Goal: Information Seeking & Learning: Learn about a topic

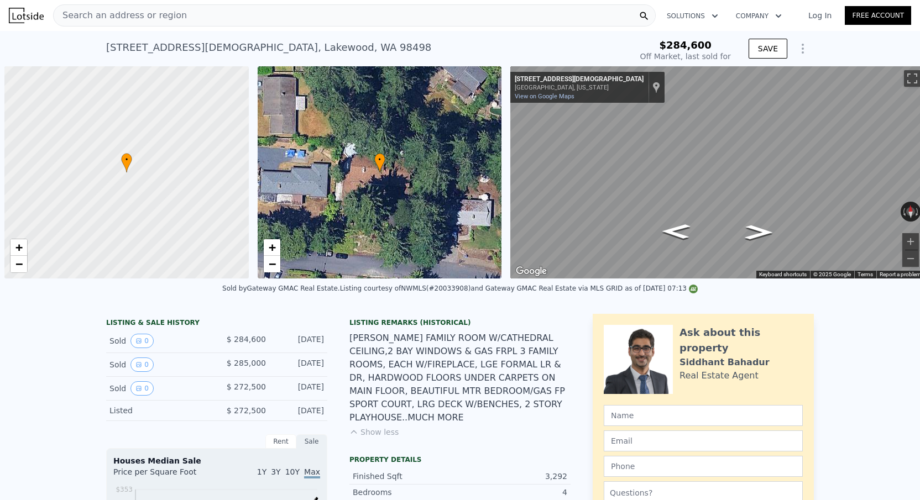
click at [85, 18] on span "Search an address or region" at bounding box center [120, 15] width 133 height 13
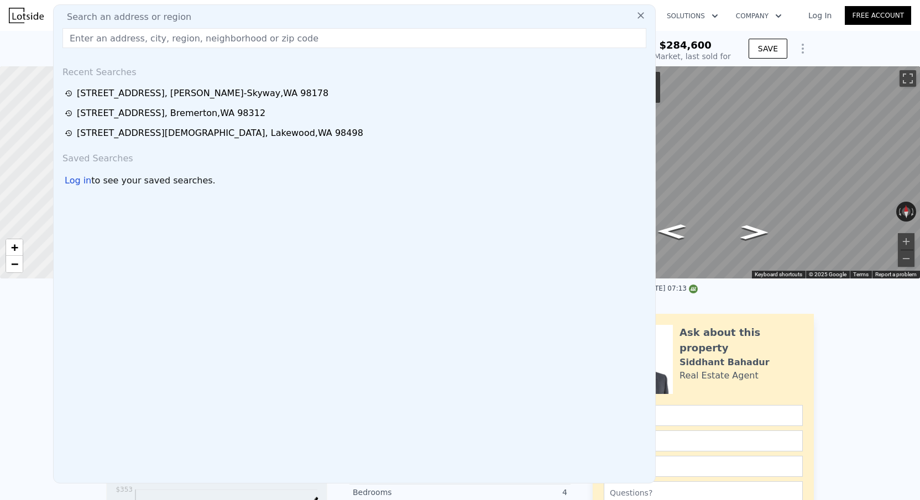
type input "$ 548,213"
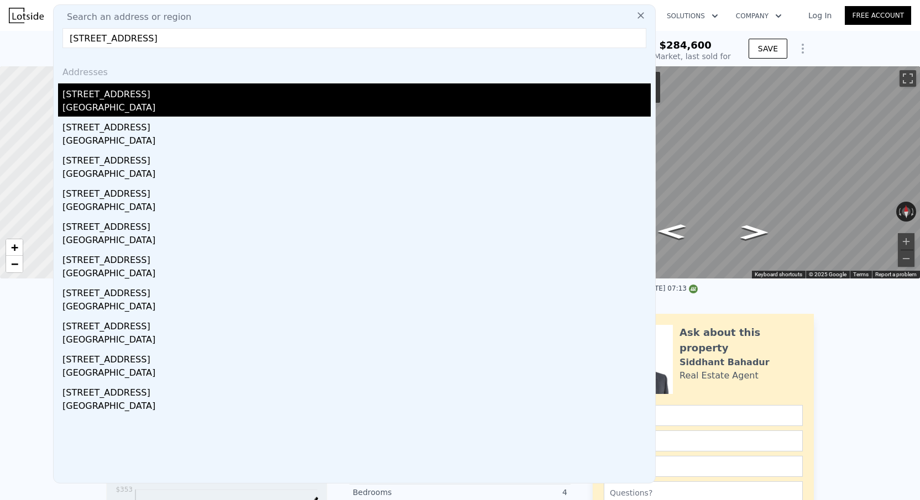
type input "945 N 104th St, Seattle, WA 98133"
click at [126, 99] on div "[STREET_ADDRESS]" at bounding box center [356, 92] width 588 height 18
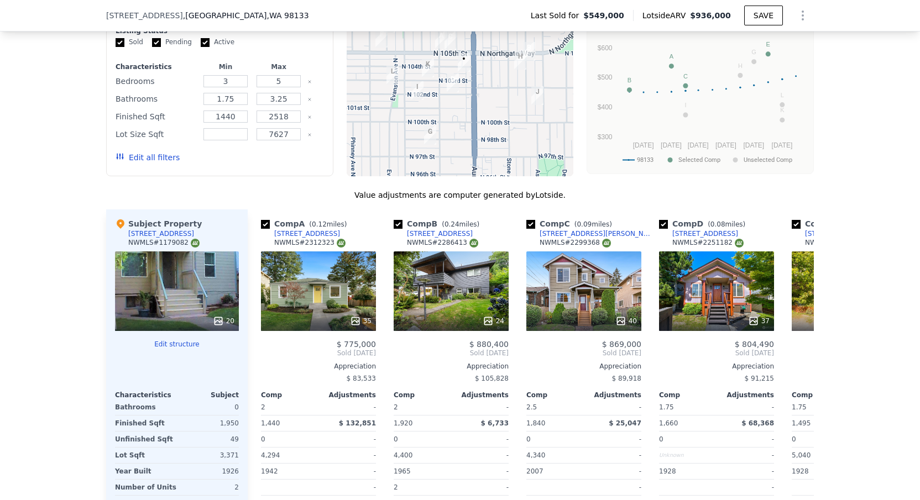
scroll to position [1382, 0]
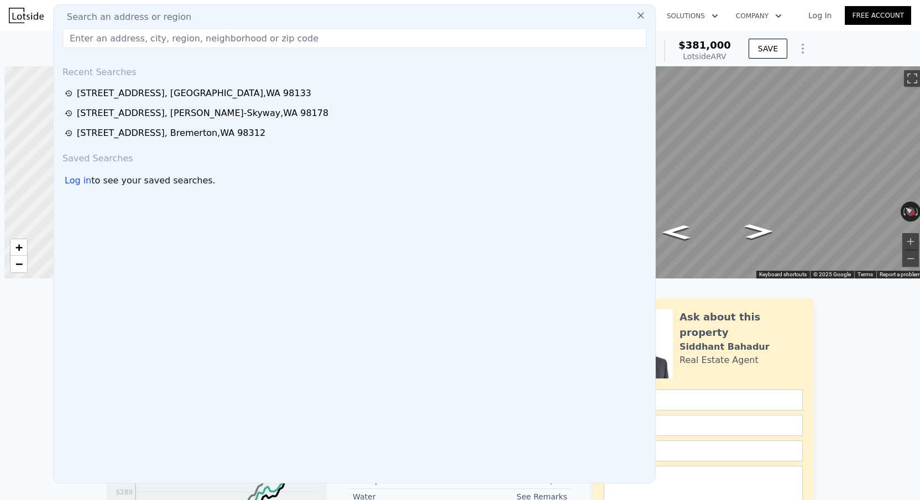
scroll to position [0, 4]
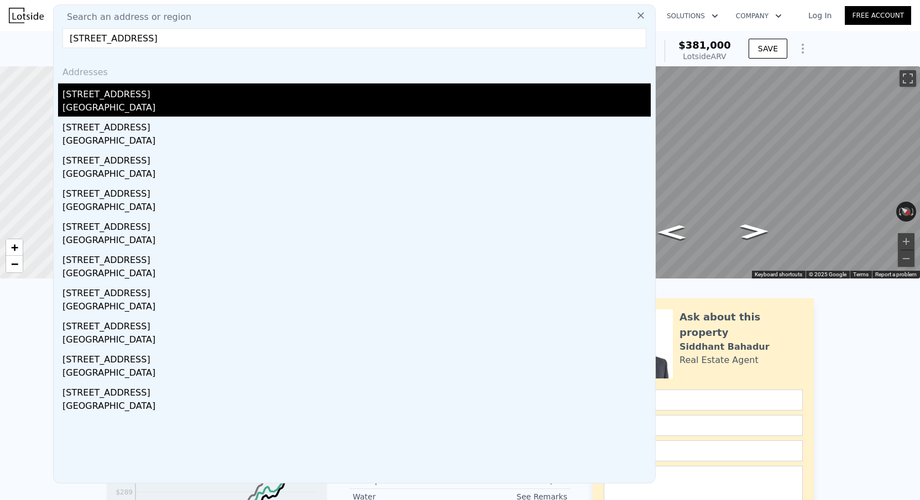
type input "[STREET_ADDRESS]"
click at [127, 99] on div "[STREET_ADDRESS]" at bounding box center [356, 92] width 588 height 18
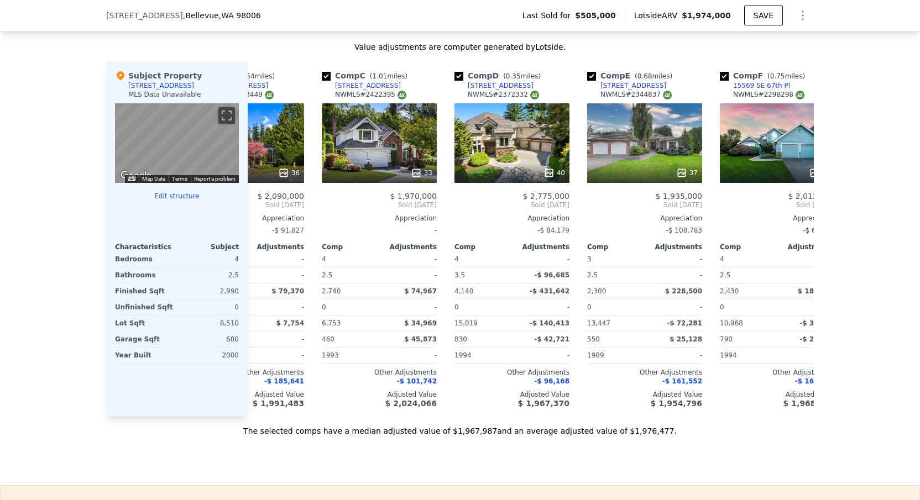
scroll to position [0, 288]
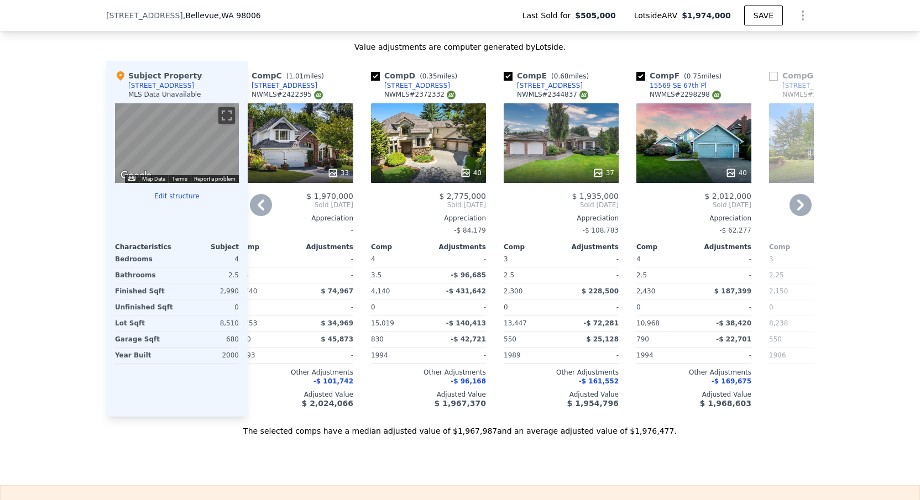
click at [437, 158] on div "40" at bounding box center [428, 143] width 115 height 80
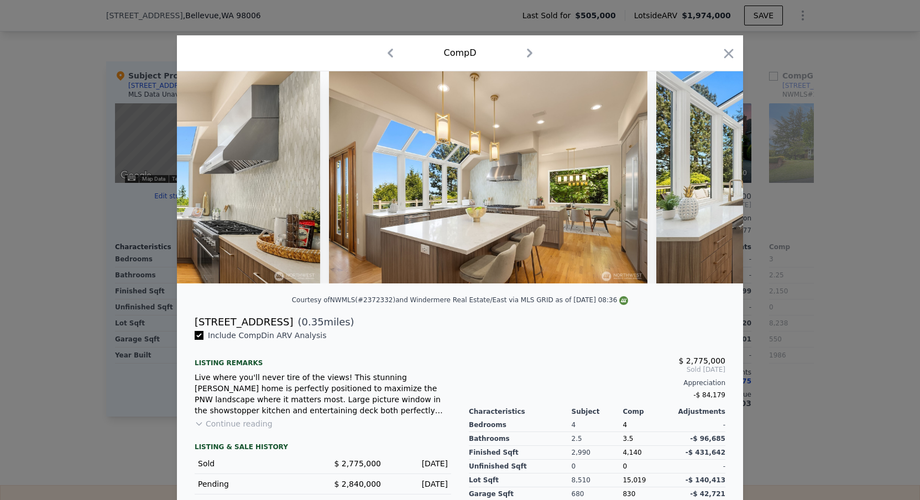
scroll to position [0, 2524]
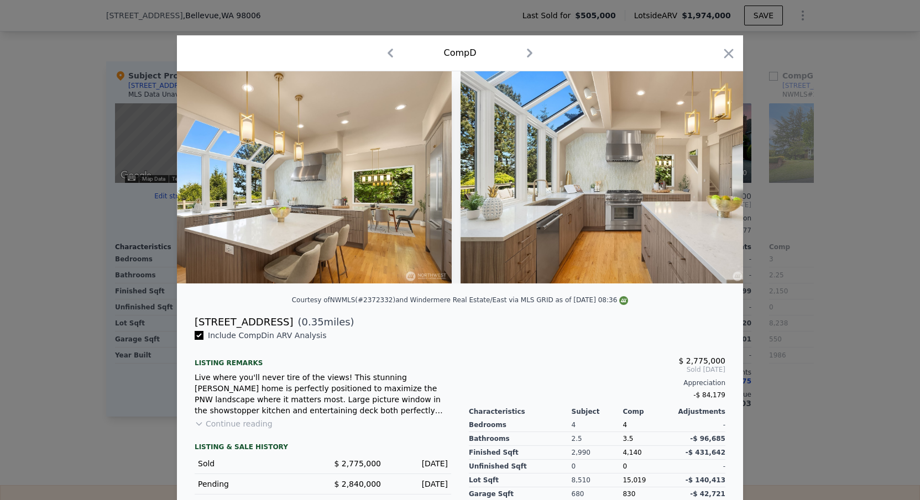
click at [717, 55] on div "Comp D" at bounding box center [460, 53] width 548 height 18
click at [726, 55] on icon "button" at bounding box center [728, 53] width 15 height 15
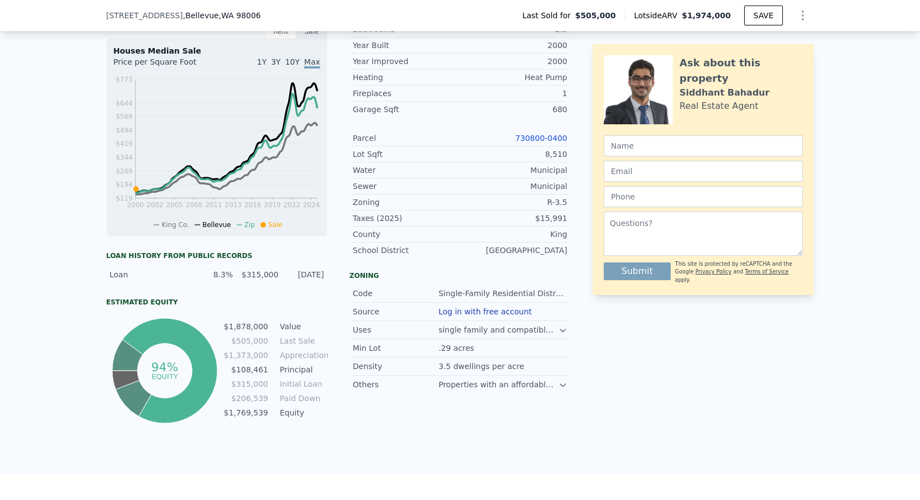
scroll to position [314, 0]
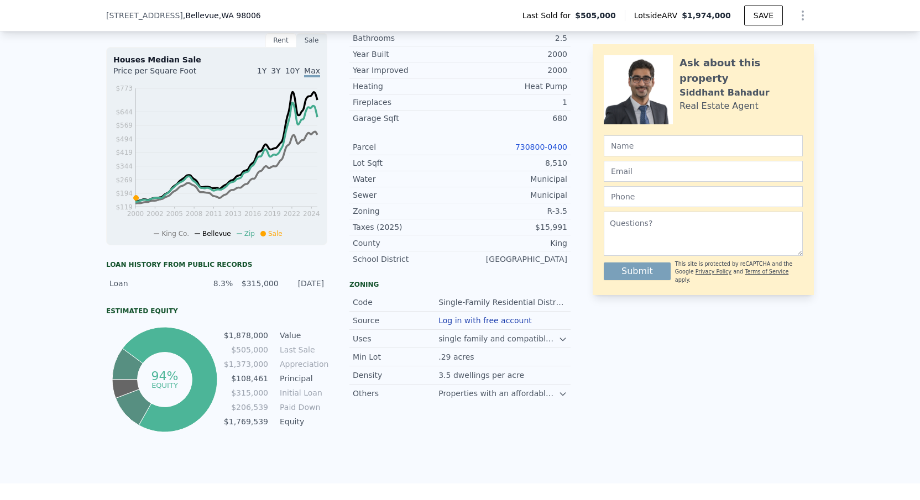
click at [542, 152] on div "730800-0400" at bounding box center [513, 146] width 107 height 11
click at [542, 151] on div "730800-0400" at bounding box center [513, 146] width 107 height 11
click at [542, 150] on link "730800-0400" at bounding box center [541, 147] width 52 height 9
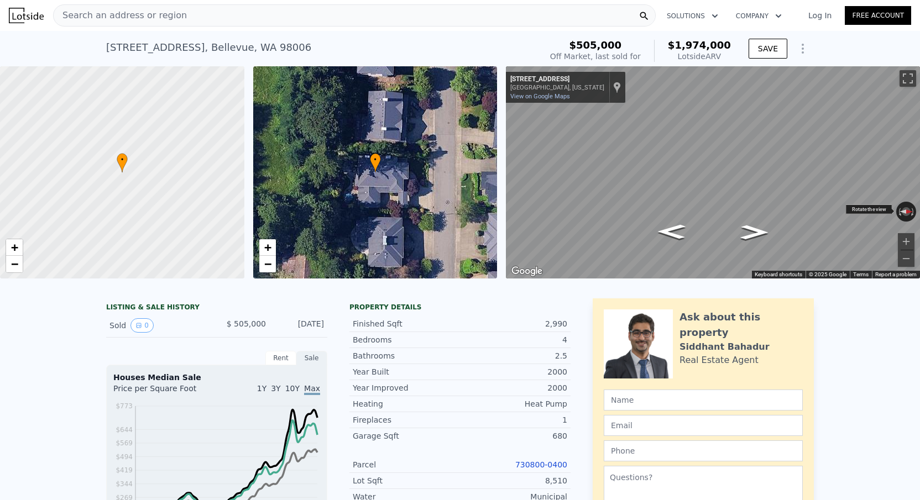
scroll to position [0, 0]
click at [906, 243] on button "Zoom in" at bounding box center [905, 241] width 17 height 17
click at [902, 258] on button "Zoom out" at bounding box center [905, 258] width 17 height 17
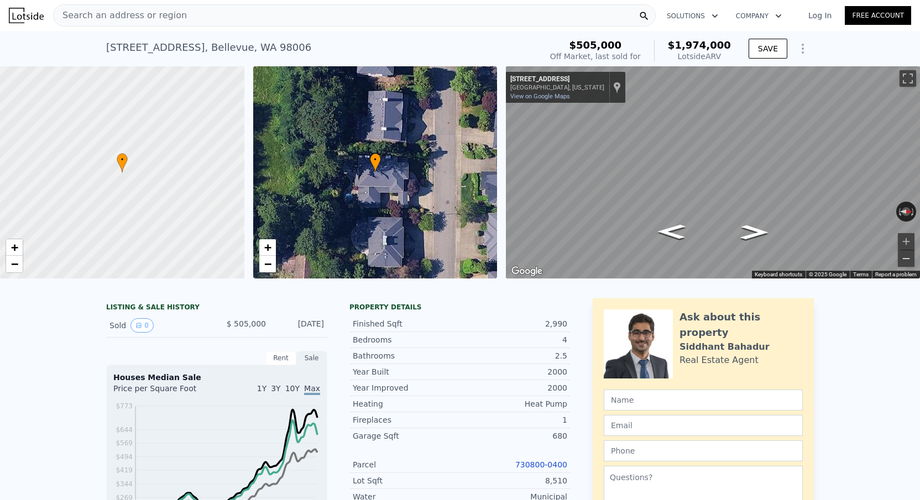
click at [902, 258] on button "Zoom out" at bounding box center [905, 258] width 17 height 17
click at [215, 14] on div "Search an address or region" at bounding box center [354, 15] width 602 height 22
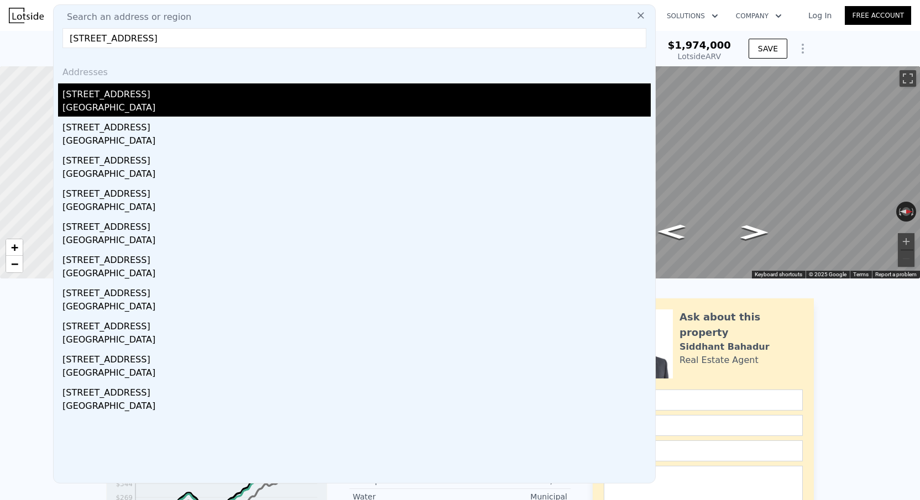
type input "[STREET_ADDRESS]"
click at [170, 100] on div "[STREET_ADDRESS]" at bounding box center [356, 92] width 588 height 18
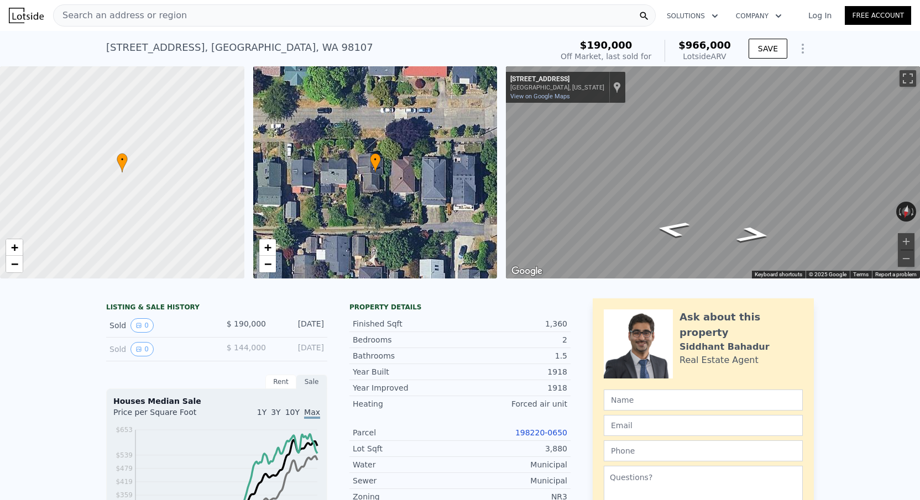
click at [534, 434] on link "198220-0650" at bounding box center [541, 432] width 52 height 9
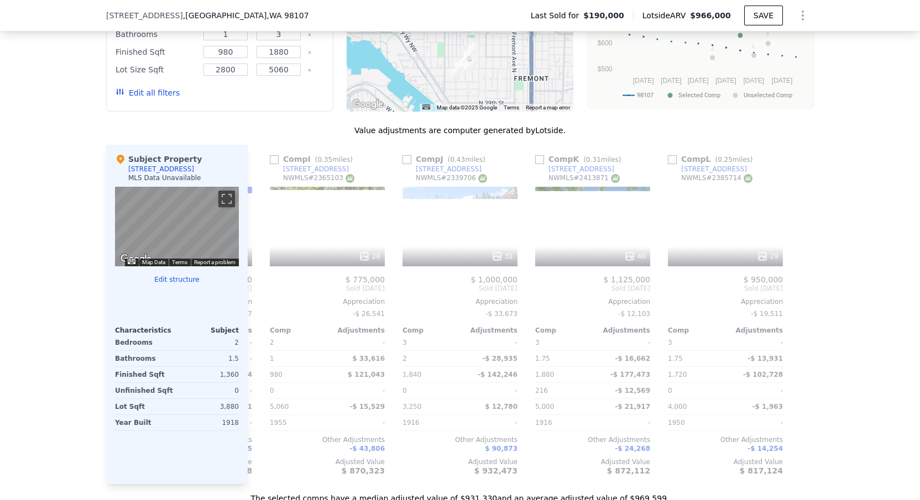
scroll to position [0, 1052]
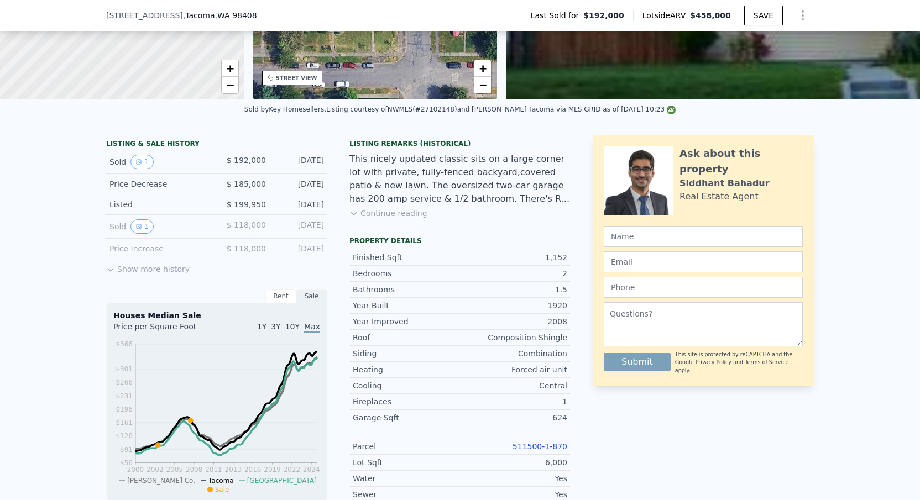
scroll to position [182, 0]
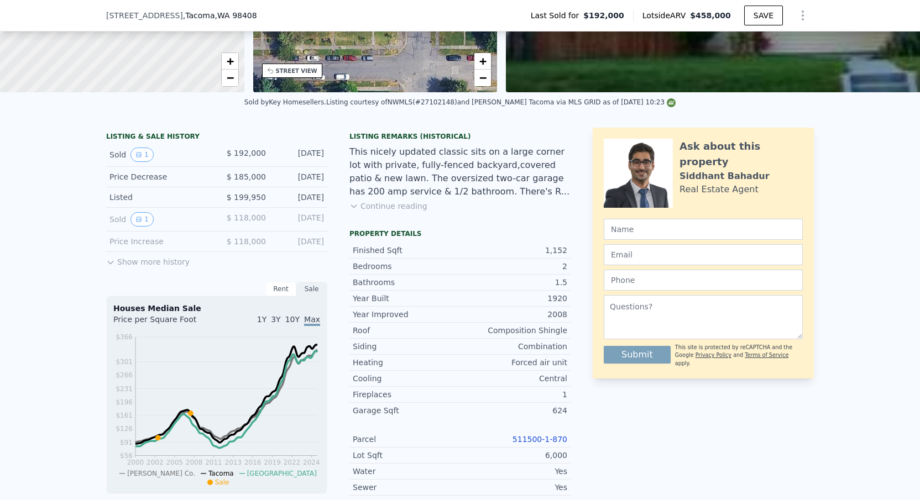
click at [544, 440] on link "511500-1-870" at bounding box center [539, 439] width 55 height 9
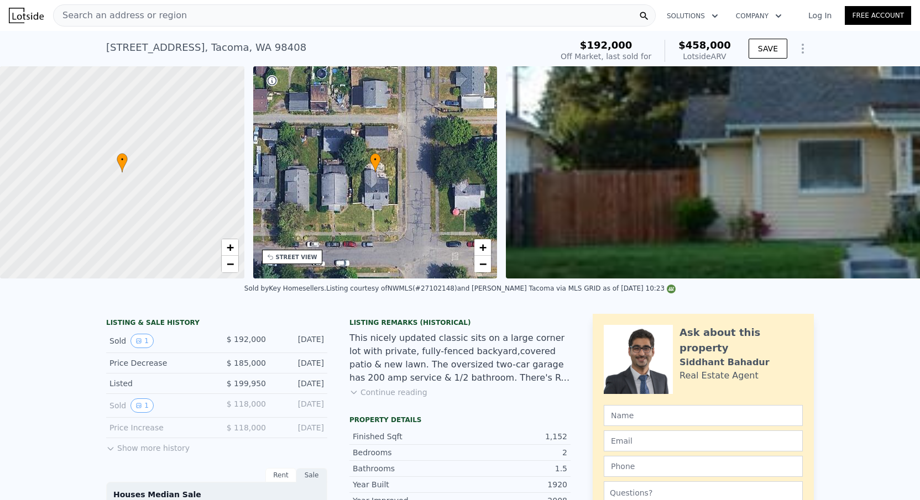
scroll to position [0, 0]
click at [799, 45] on icon "Show Options" at bounding box center [802, 48] width 13 height 13
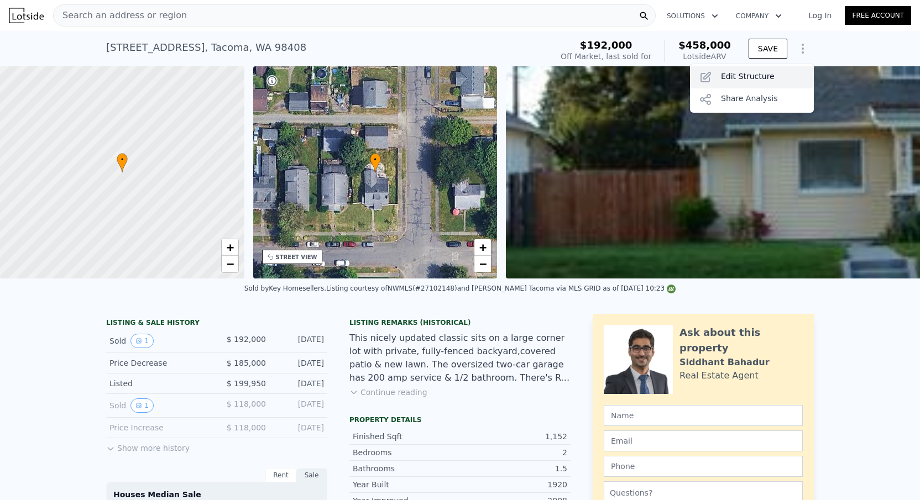
click at [731, 83] on div "Edit Structure" at bounding box center [752, 77] width 124 height 22
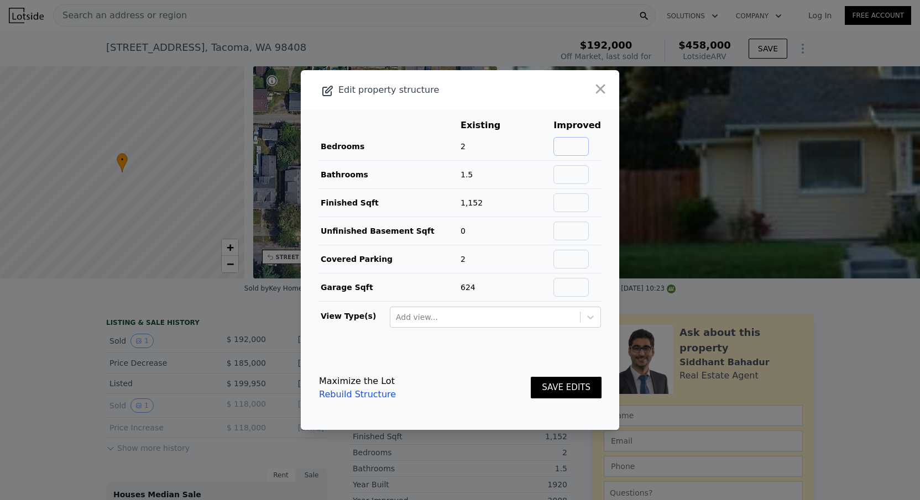
click at [586, 142] on input "text" at bounding box center [570, 146] width 35 height 19
type input "3"
click at [582, 179] on input "text" at bounding box center [570, 174] width 35 height 19
type input "2"
click at [582, 214] on td at bounding box center [577, 203] width 49 height 28
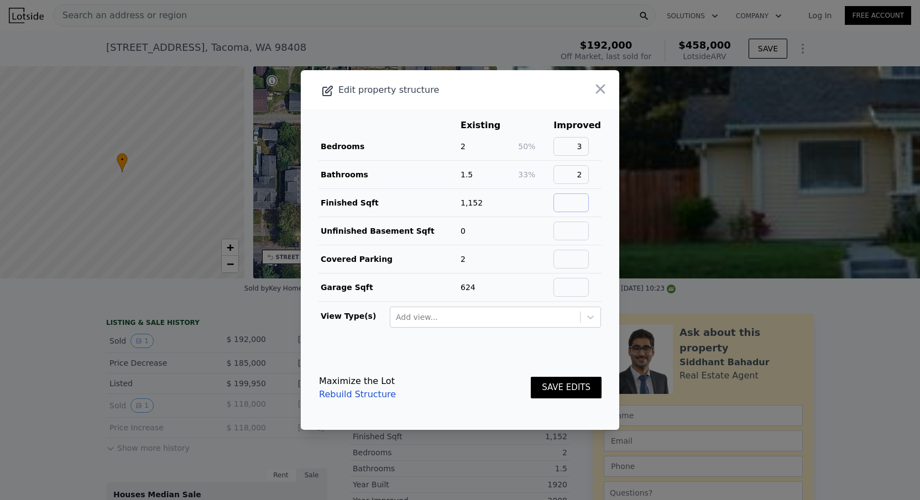
click at [581, 207] on input "text" at bounding box center [570, 202] width 35 height 19
type input "1152"
click at [589, 232] on input "text" at bounding box center [570, 231] width 35 height 19
type input "0"
click at [570, 254] on input "text" at bounding box center [570, 259] width 35 height 19
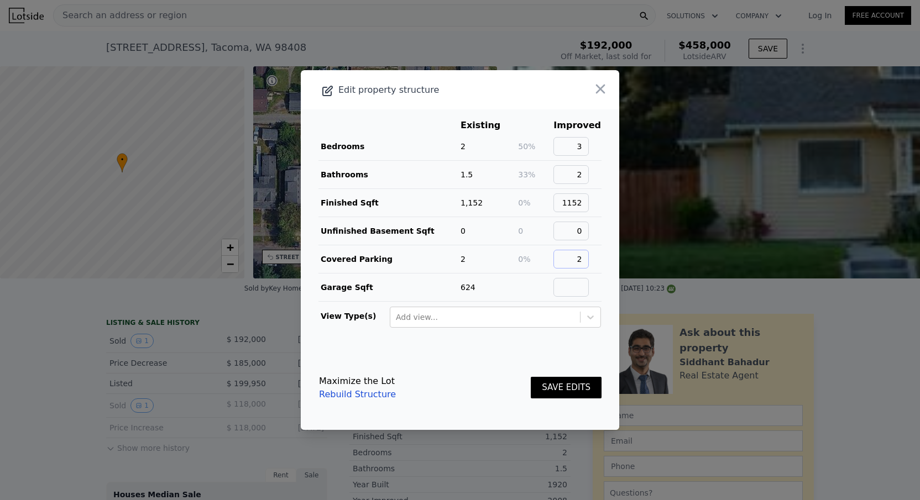
type input "2"
click at [572, 279] on td at bounding box center [577, 288] width 49 height 28
click at [580, 285] on input "text" at bounding box center [570, 287] width 35 height 19
type input "624"
click at [580, 387] on button "SAVE EDITS" at bounding box center [565, 388] width 71 height 22
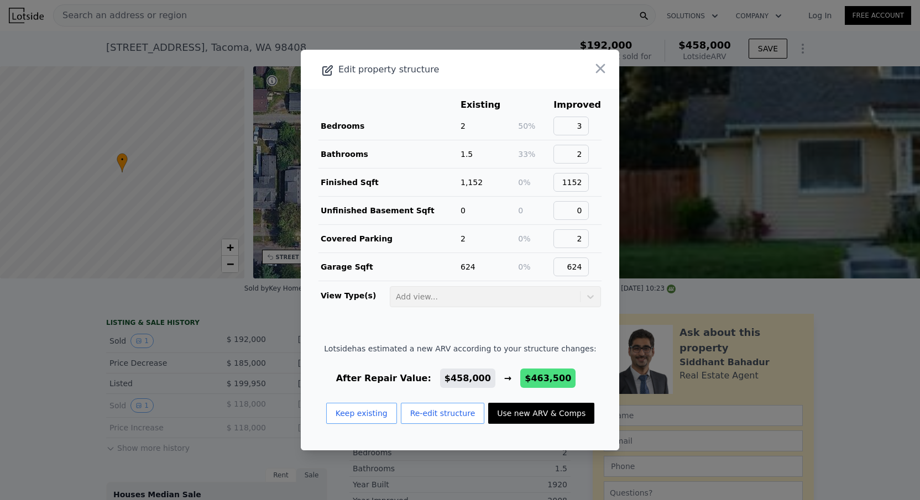
click at [553, 405] on button "Use new ARV & Comps" at bounding box center [541, 413] width 106 height 21
checkbox input "false"
checkbox input "true"
type input "$ 463,500"
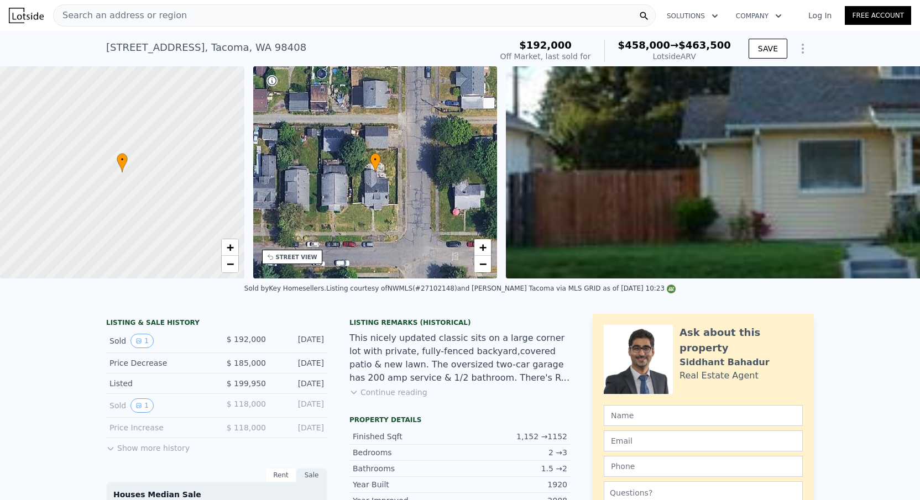
type input "1519"
type input "$ 224,464"
click at [166, 13] on span "Search an address or region" at bounding box center [120, 15] width 133 height 13
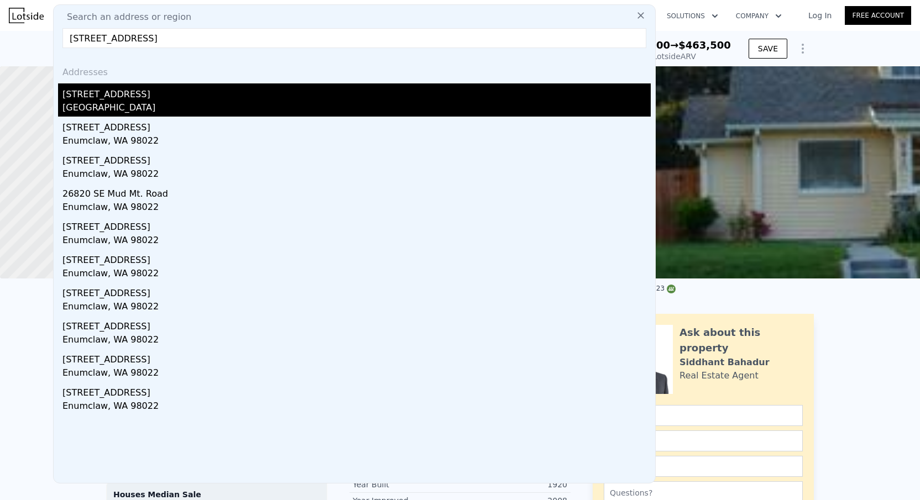
type input "25406 SE Mud Mountain Rd, Enumclaw, WA 98022"
click at [170, 99] on div "25406 SE Mud Mountain Rd" at bounding box center [356, 92] width 588 height 18
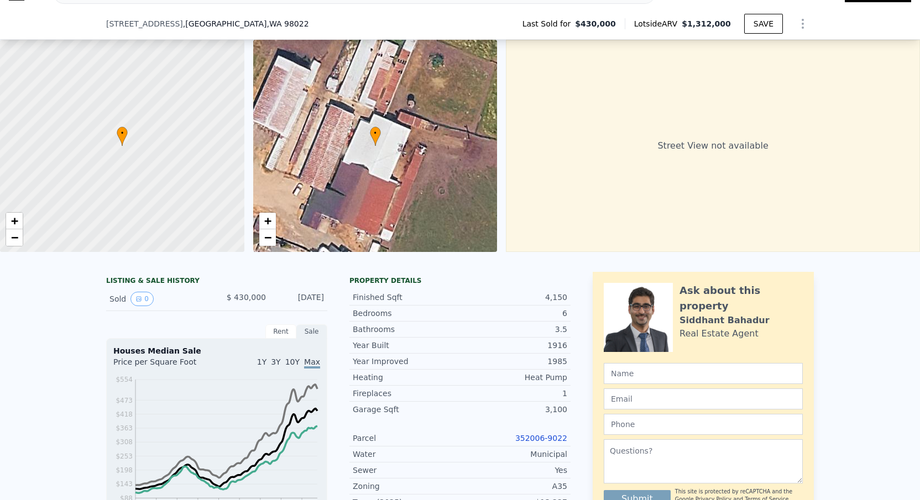
scroll to position [60, 0]
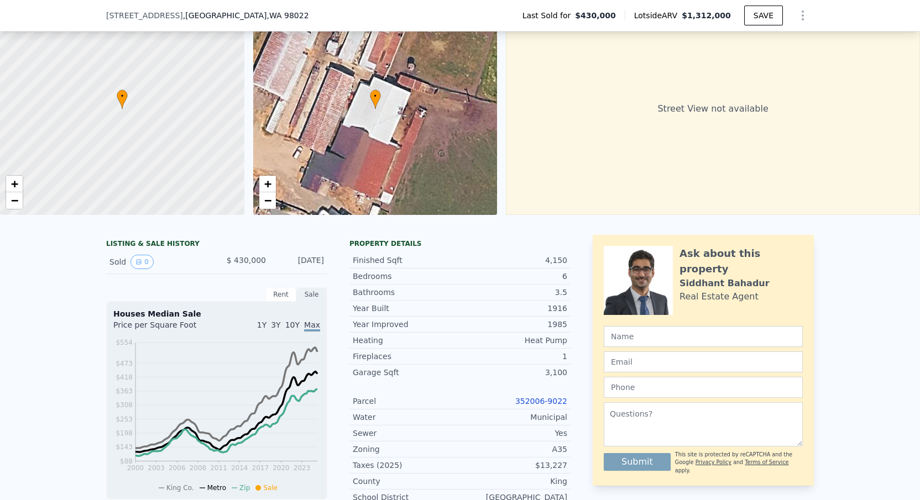
click at [524, 397] on link "352006-9022" at bounding box center [541, 401] width 52 height 9
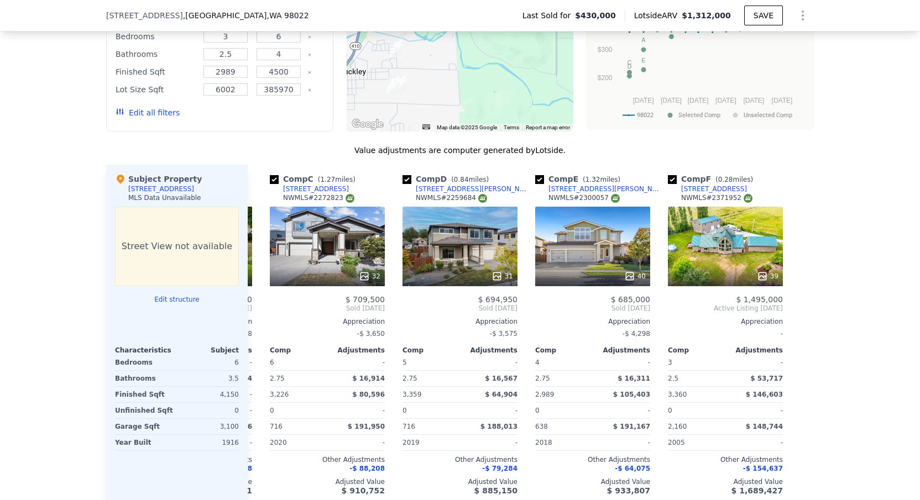
scroll to position [0, 0]
click at [724, 259] on div "39" at bounding box center [725, 247] width 115 height 80
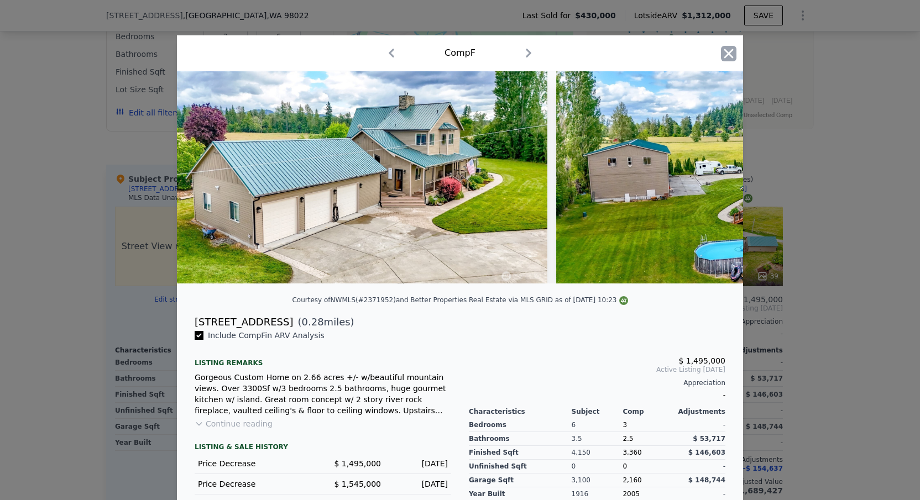
click at [729, 55] on icon "button" at bounding box center [728, 53] width 9 height 9
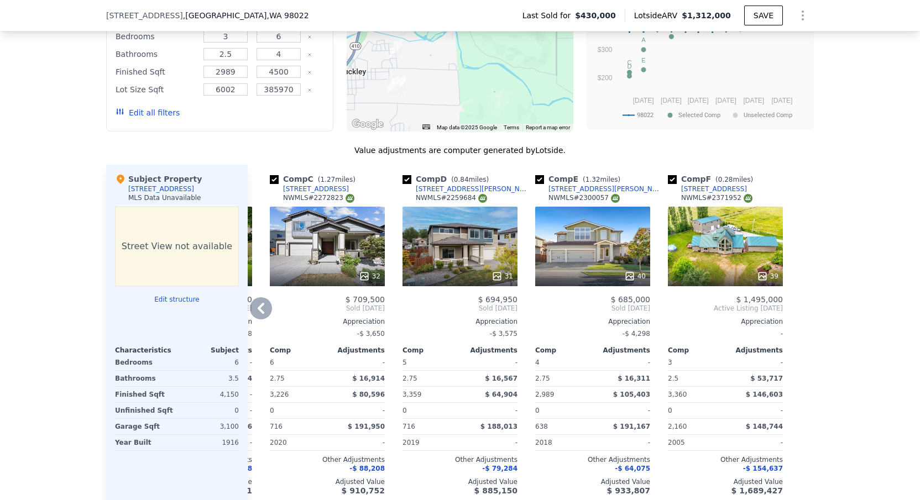
click at [696, 192] on div "47335 260th Ave SE" at bounding box center [714, 189] width 66 height 9
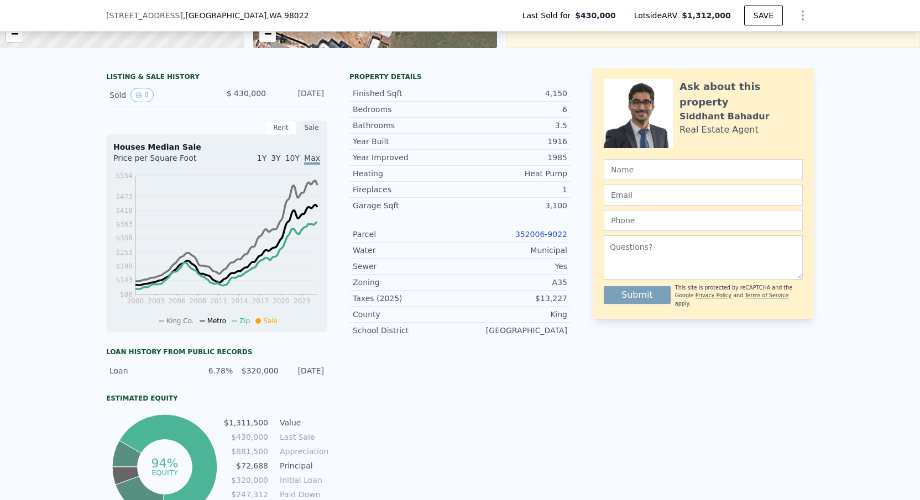
scroll to position [177, 0]
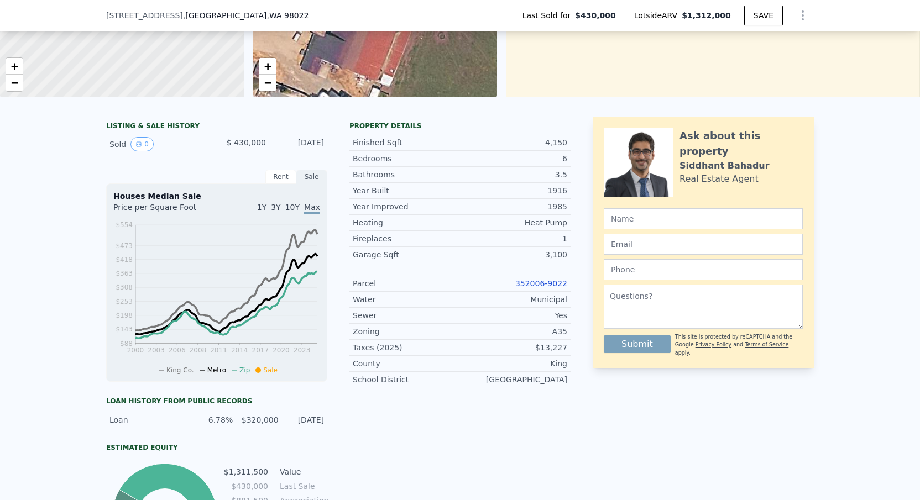
click at [307, 0] on div "25406 SE Mud Mountain Rd , King County , WA 98022 Last Sold for $430,000 Lotsid…" at bounding box center [459, 15] width 707 height 31
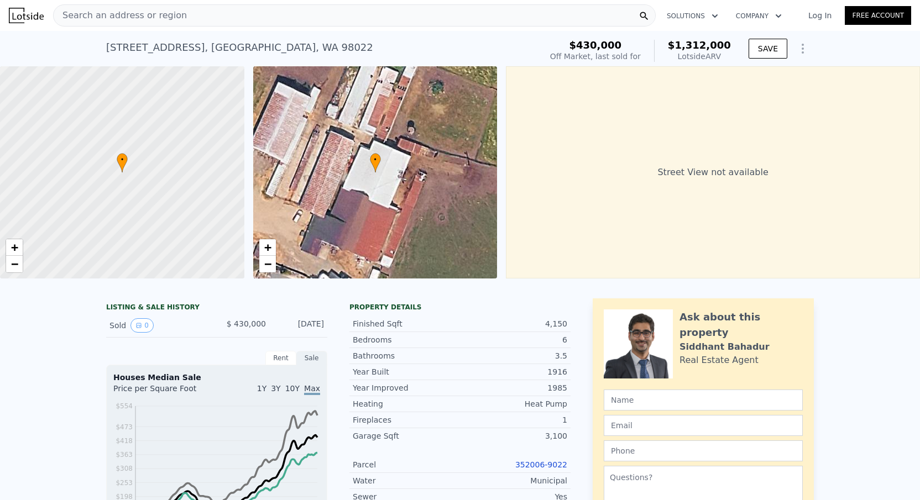
scroll to position [0, 0]
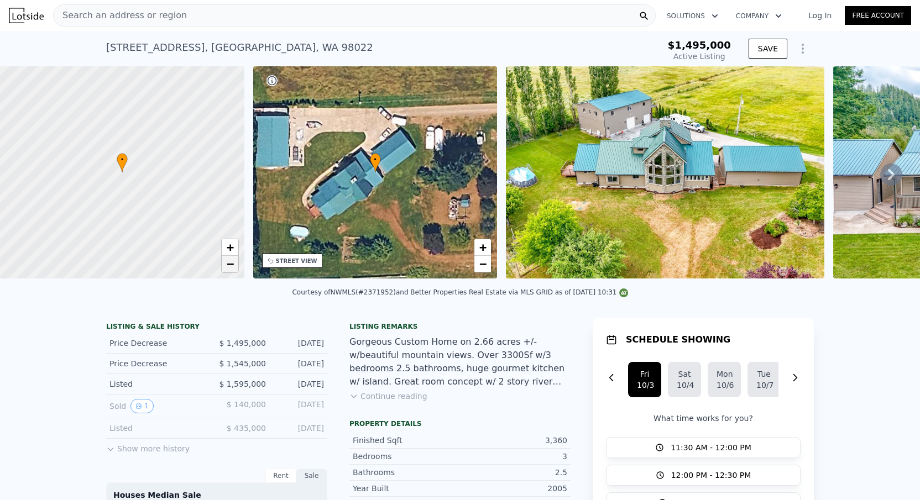
click at [227, 267] on span "−" at bounding box center [229, 264] width 7 height 14
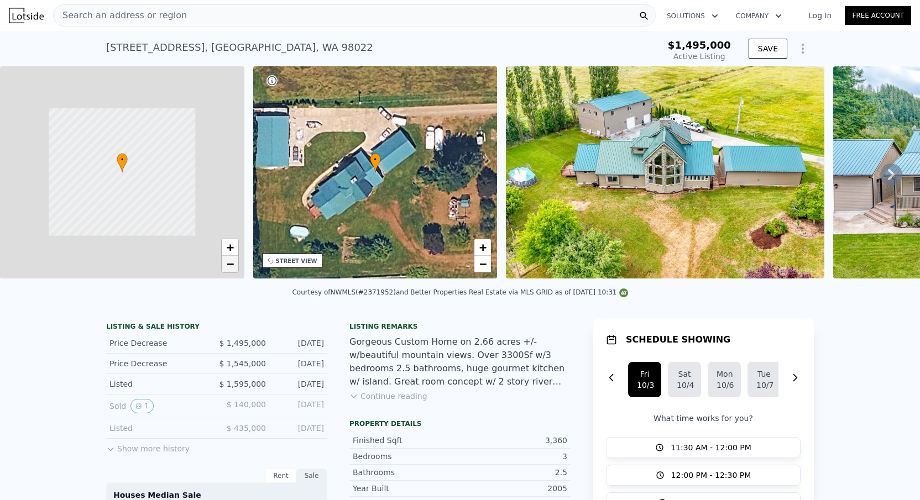
click at [227, 267] on span "−" at bounding box center [229, 264] width 7 height 14
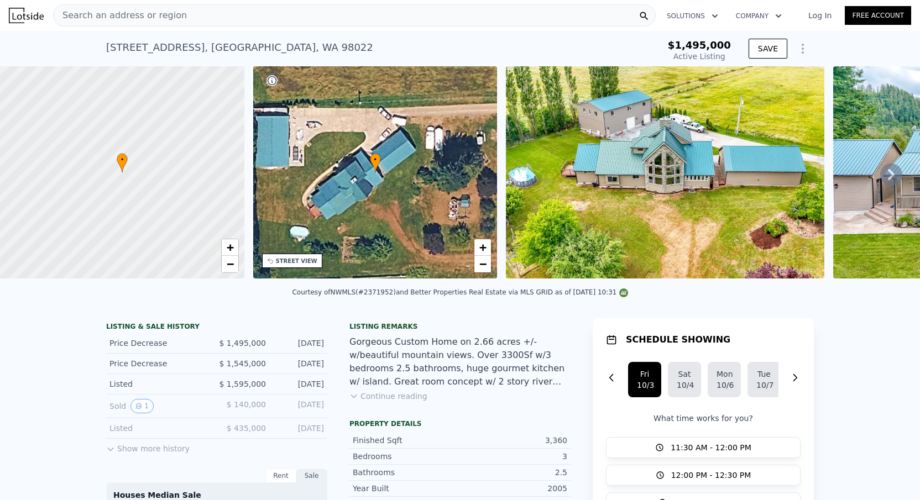
scroll to position [-1, 0]
click at [254, 10] on div "Search an address or region" at bounding box center [354, 15] width 602 height 22
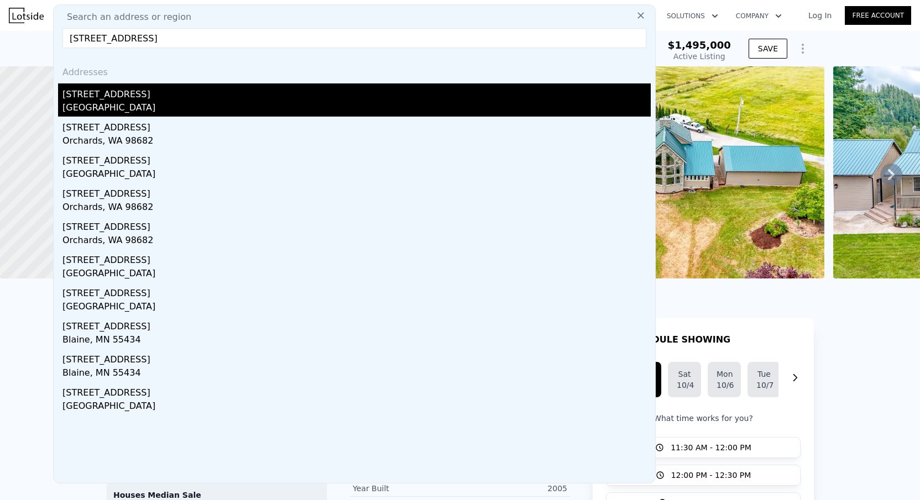
type input "1220 NE 104th St"
click at [156, 105] on div "Seattle, WA 98125" at bounding box center [356, 108] width 588 height 15
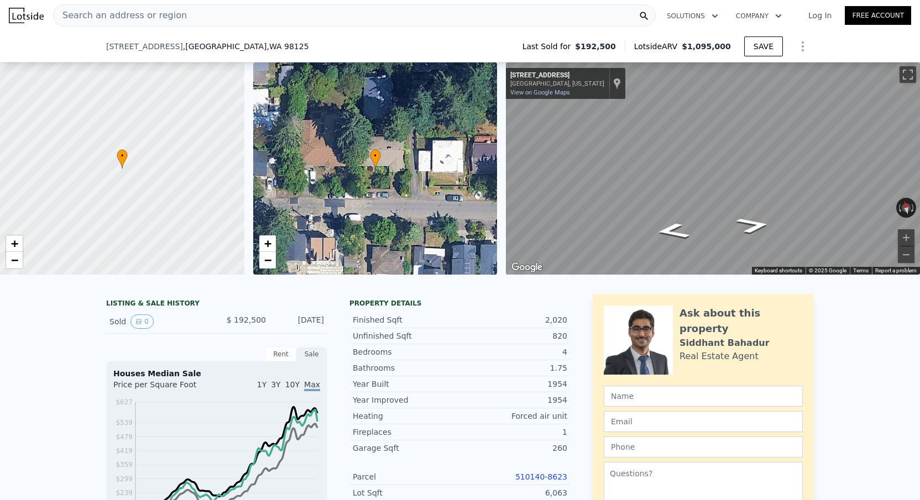
scroll to position [436, 0]
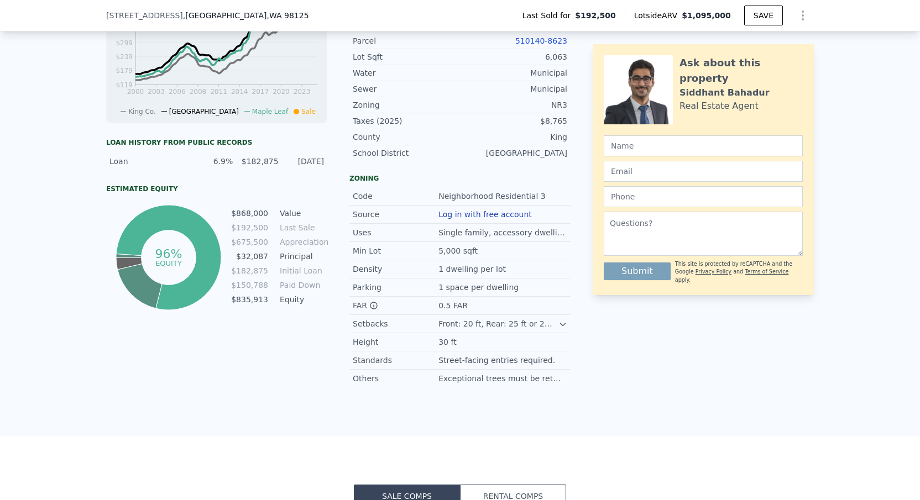
click at [533, 39] on link "510140-8623" at bounding box center [541, 40] width 52 height 9
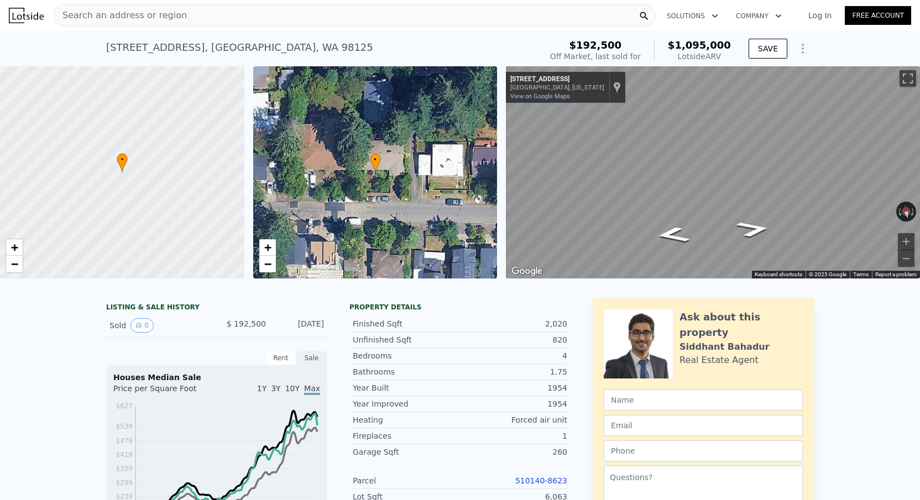
scroll to position [0, 0]
